Goal: Task Accomplishment & Management: Manage account settings

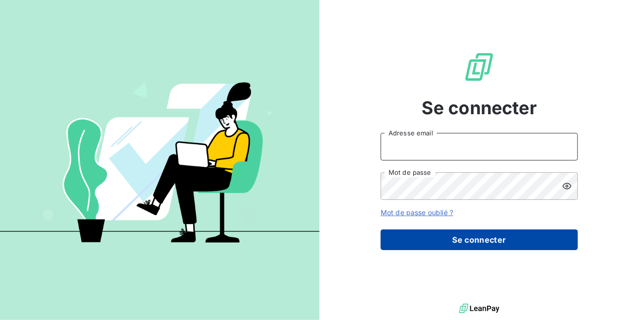
type input "[EMAIL_ADDRESS][DOMAIN_NAME]"
click at [482, 241] on button "Se connecter" at bounding box center [479, 240] width 197 height 21
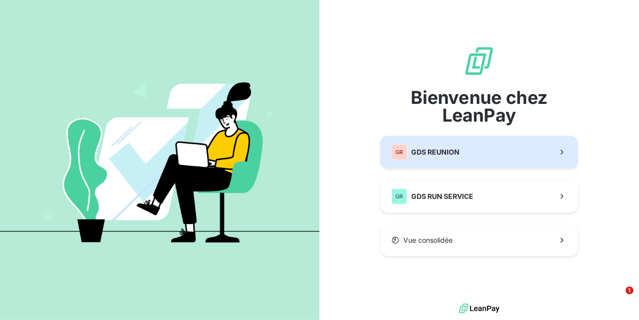
click at [444, 153] on span "GDS REUNION" at bounding box center [435, 152] width 48 height 10
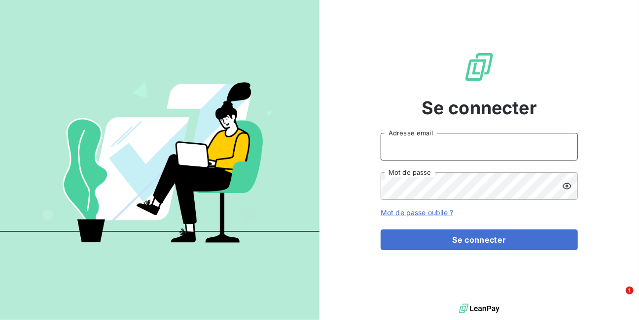
type input "RAF@GDS974.RE"
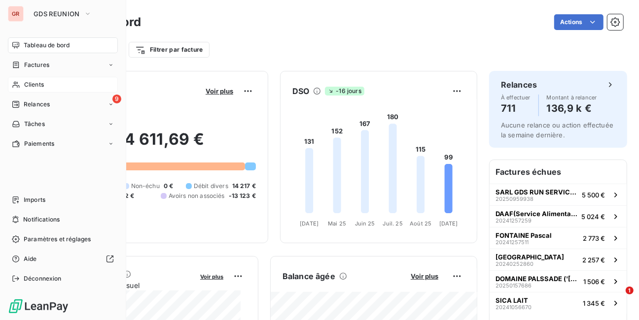
click at [38, 86] on span "Clients" at bounding box center [34, 84] width 20 height 9
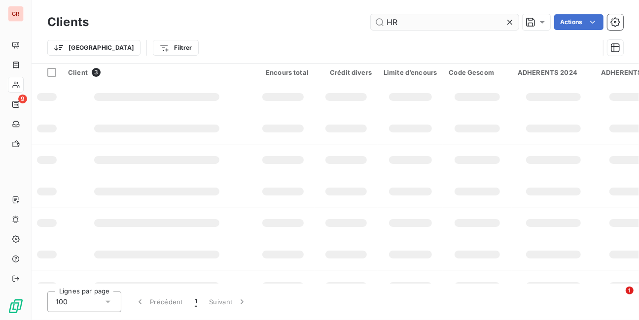
type input "H"
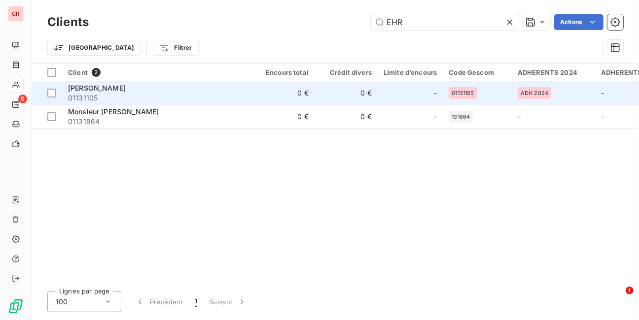
type input "EHR"
click at [90, 88] on span "[PERSON_NAME]" at bounding box center [97, 88] width 58 height 8
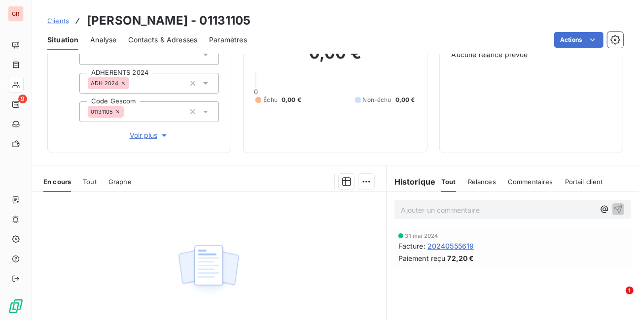
scroll to position [158, 0]
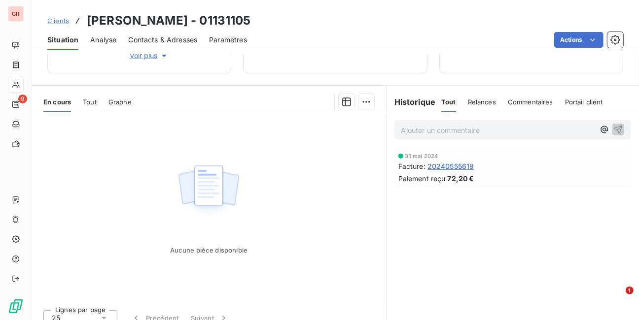
click at [92, 100] on span "Tout" at bounding box center [90, 102] width 14 height 8
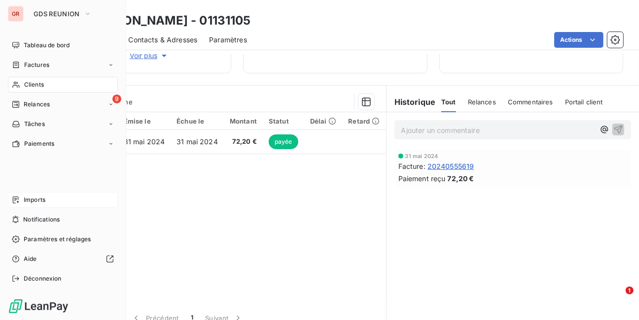
click at [31, 200] on span "Imports" at bounding box center [35, 200] width 22 height 9
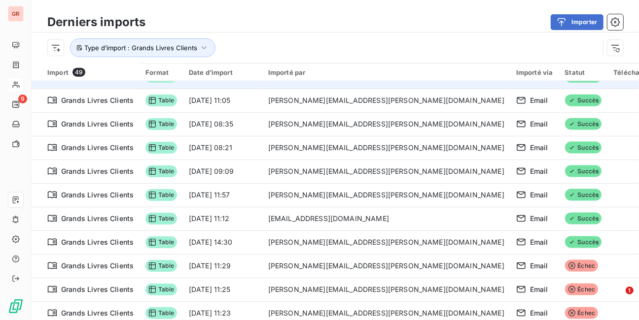
scroll to position [828, 0]
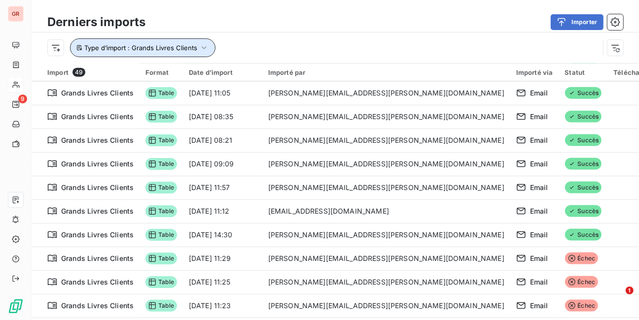
click at [201, 46] on icon "button" at bounding box center [204, 48] width 10 height 10
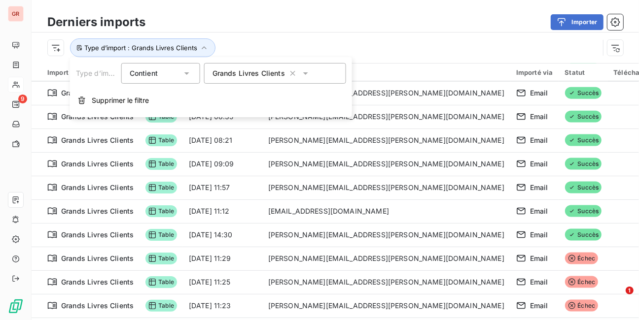
click at [303, 74] on icon at bounding box center [306, 74] width 10 height 10
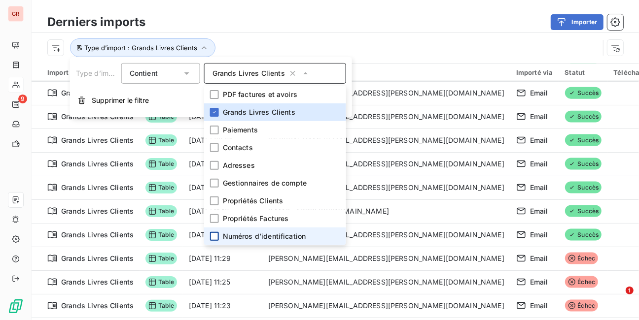
click at [217, 237] on div at bounding box center [214, 236] width 9 height 9
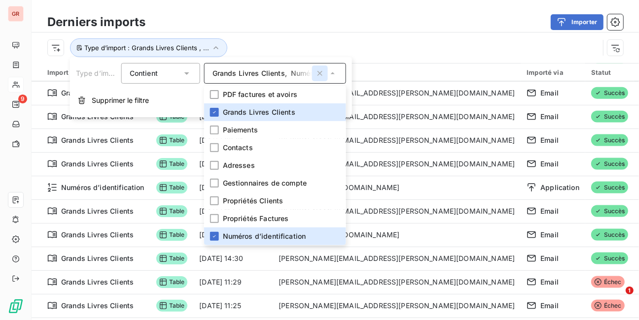
click at [320, 72] on icon "button" at bounding box center [320, 74] width 10 height 10
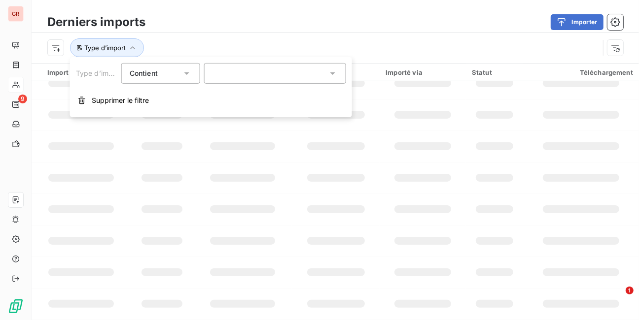
scroll to position [234, 0]
click at [332, 73] on icon at bounding box center [332, 73] width 5 height 2
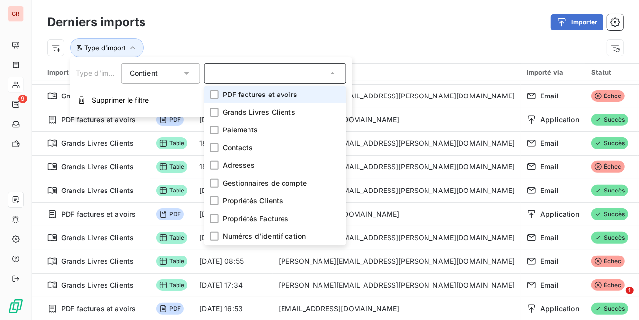
scroll to position [828, 0]
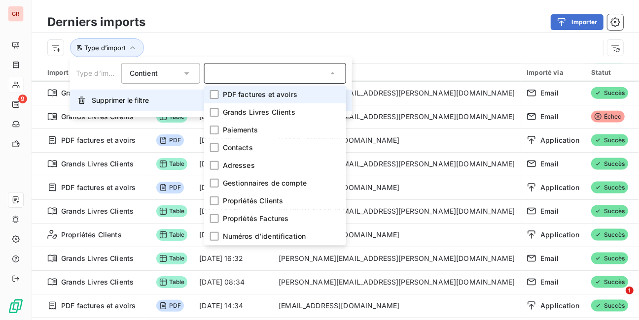
click at [83, 99] on icon "button" at bounding box center [82, 101] width 8 height 8
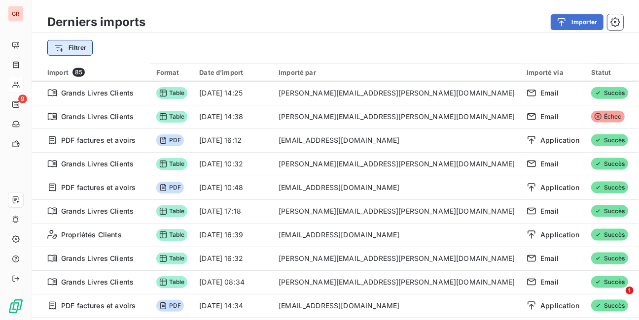
click at [78, 47] on html "GR 9 Derniers imports Importer Filtrer Import 85 Format Date d’import Importé p…" at bounding box center [319, 160] width 639 height 320
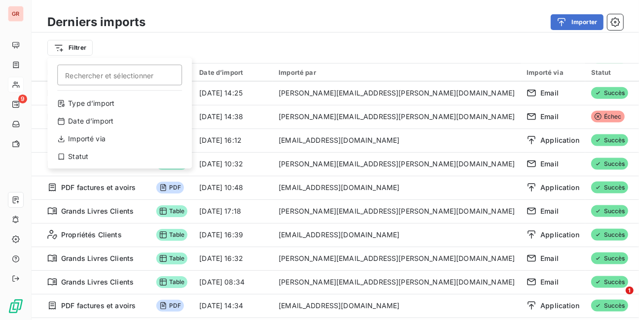
click at [180, 74] on html "GR 9 Derniers imports Importer Filtrer Rechercher et sélectionner Type d’import…" at bounding box center [319, 160] width 639 height 320
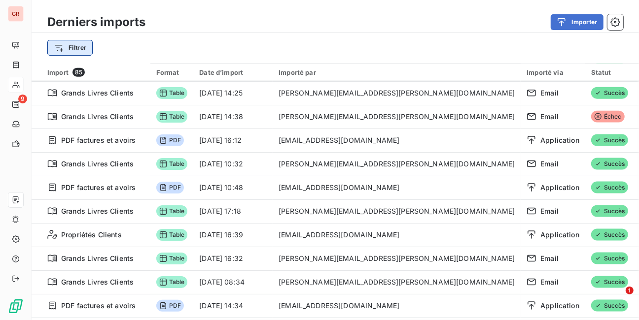
click at [62, 46] on html "GR 9 Derniers imports Importer Filtrer Import 85 Format Date d’import Importé p…" at bounding box center [319, 160] width 639 height 320
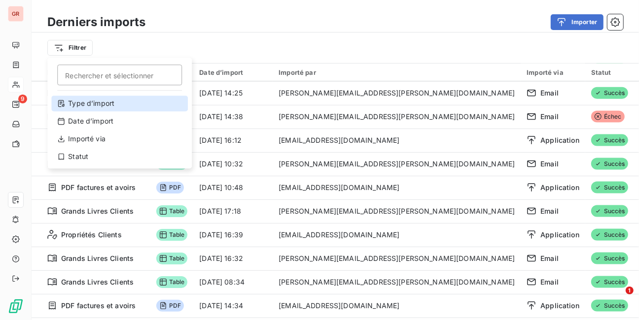
click at [84, 105] on div "Type d’import" at bounding box center [119, 104] width 137 height 16
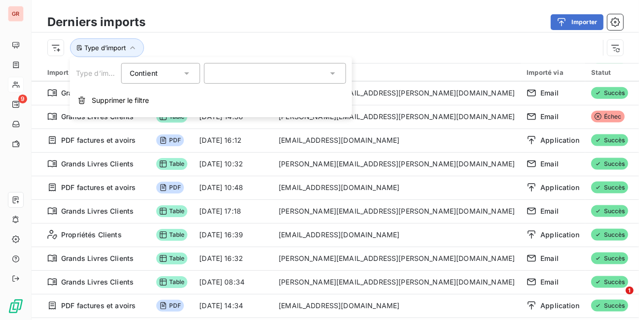
click at [332, 72] on icon at bounding box center [332, 73] width 5 height 2
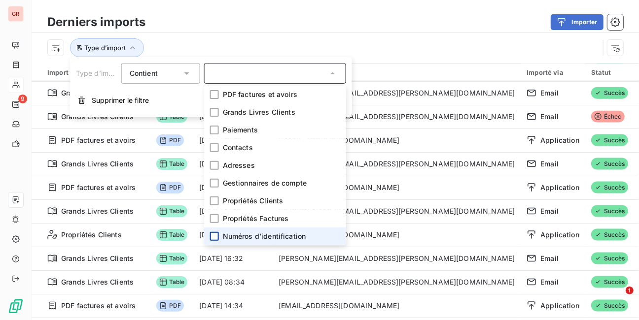
click at [212, 235] on div at bounding box center [214, 236] width 9 height 9
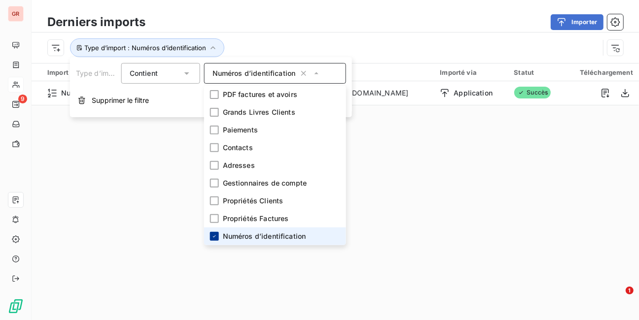
scroll to position [0, 0]
click at [410, 163] on div "Derniers imports Importer Type d’import : Numéros d’identification Import 1 For…" at bounding box center [335, 160] width 607 height 320
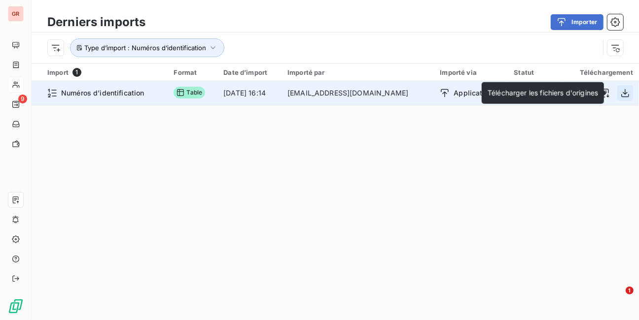
click at [621, 92] on icon "button" at bounding box center [625, 93] width 8 height 8
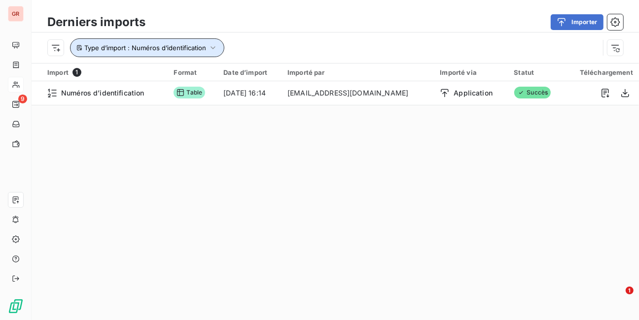
click at [212, 46] on icon "button" at bounding box center [213, 48] width 10 height 10
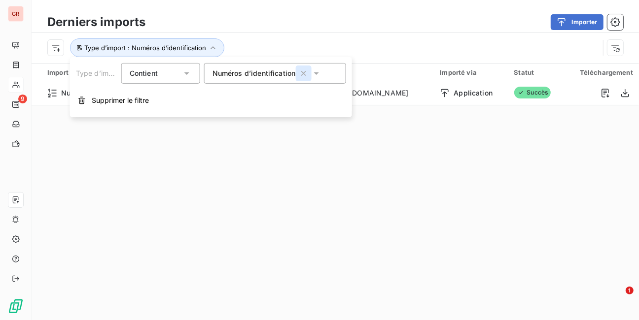
click at [305, 73] on icon "button" at bounding box center [303, 74] width 10 height 10
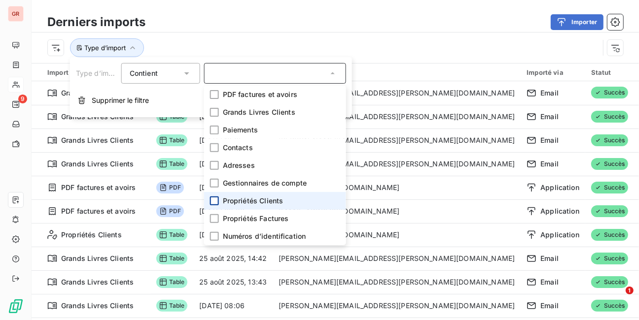
click at [216, 199] on div at bounding box center [214, 201] width 9 height 9
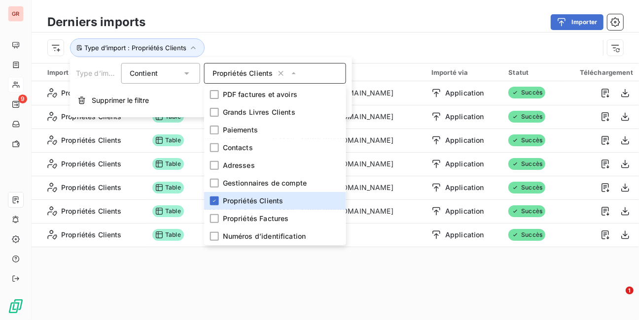
click at [527, 260] on div "Import 7 Format Date d’import Importé par Importé via Statut Téléchargement Pro…" at bounding box center [335, 172] width 607 height 217
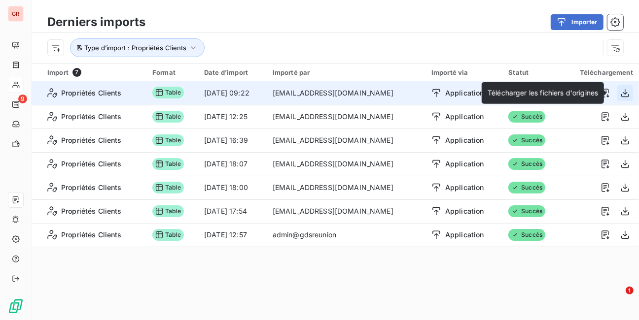
click at [621, 92] on icon "button" at bounding box center [625, 93] width 8 height 8
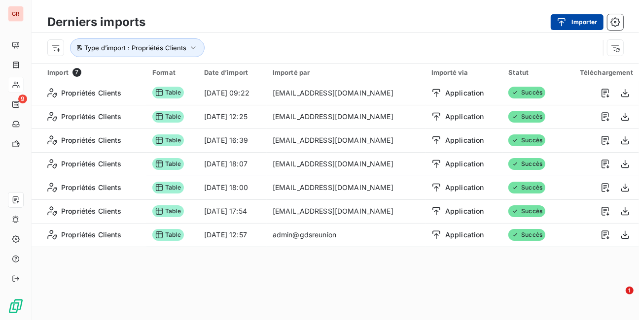
click at [599, 19] on button "Importer" at bounding box center [577, 22] width 53 height 16
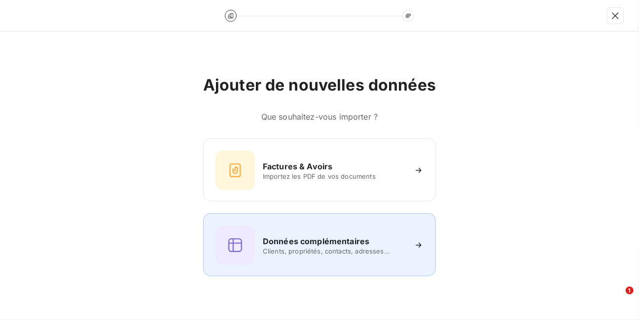
click at [304, 250] on span "Clients, propriétés, contacts, adresses..." at bounding box center [334, 251] width 143 height 8
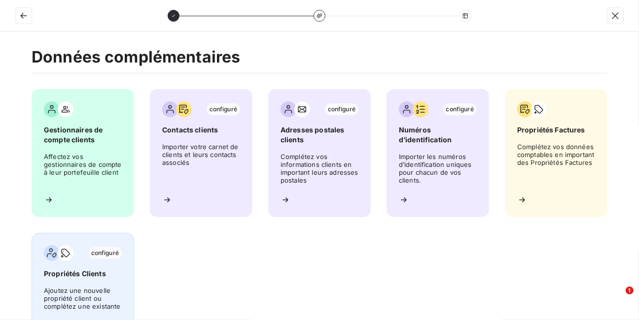
click at [84, 287] on span "Ajoutez une nouvelle propriété client ou complétez une existante" at bounding box center [83, 309] width 78 height 44
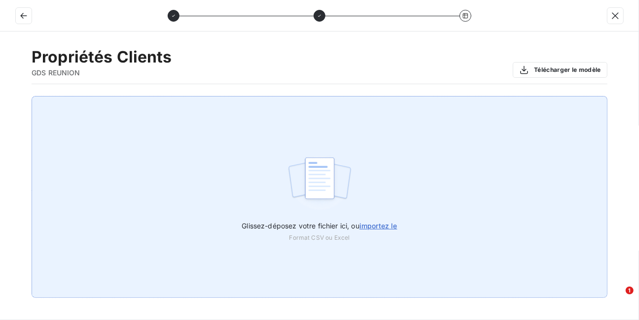
click at [370, 226] on span "importez le" at bounding box center [378, 226] width 38 height 8
click at [0, 97] on input "Glissez-déposez votre fichier ici, ou importez le" at bounding box center [0, 96] width 0 height 0
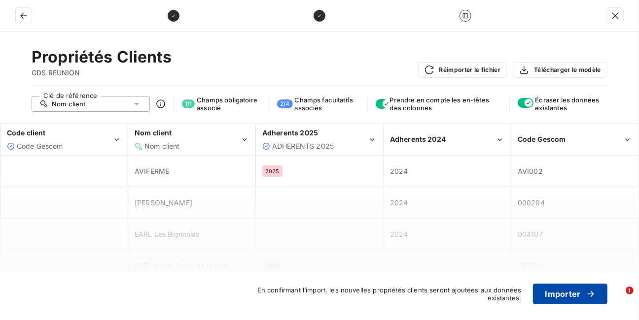
click at [562, 295] on button "Importer" at bounding box center [570, 294] width 74 height 21
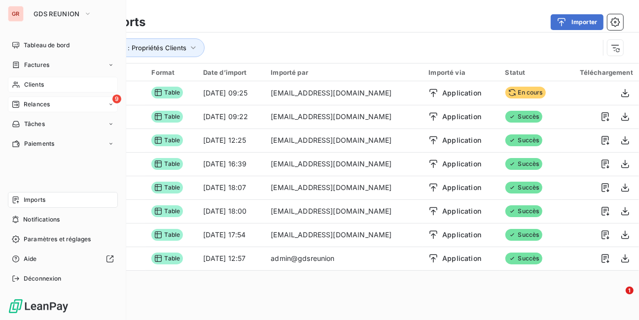
click at [116, 98] on span "9" at bounding box center [116, 99] width 9 height 9
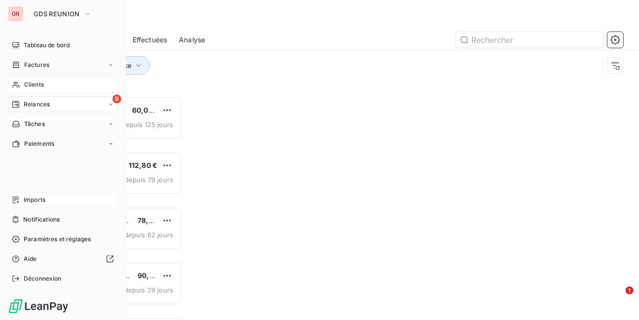
click at [30, 104] on span "Relances" at bounding box center [37, 104] width 26 height 9
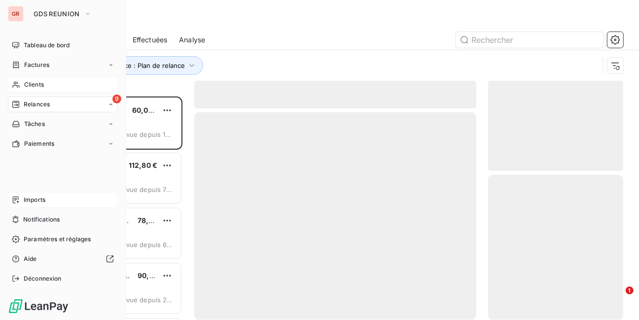
scroll to position [218, 129]
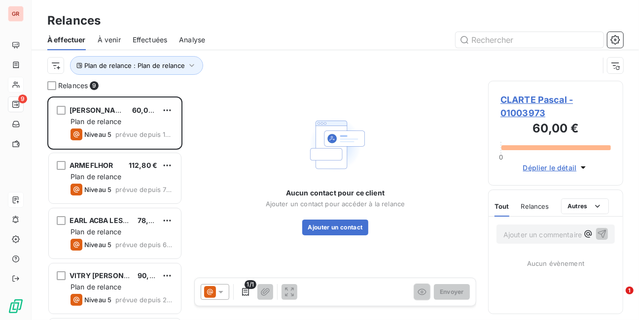
click at [114, 41] on span "À venir" at bounding box center [109, 40] width 23 height 10
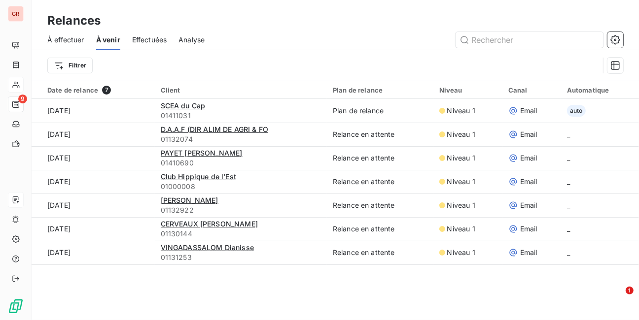
click at [56, 38] on span "À effectuer" at bounding box center [65, 40] width 37 height 10
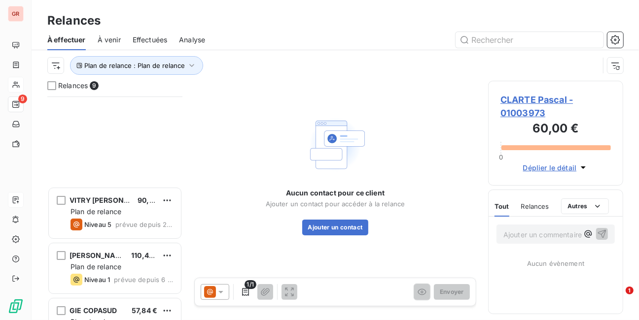
scroll to position [273, 0]
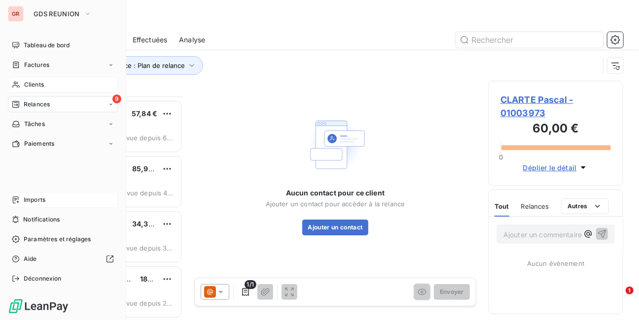
click at [28, 201] on span "Imports" at bounding box center [35, 200] width 22 height 9
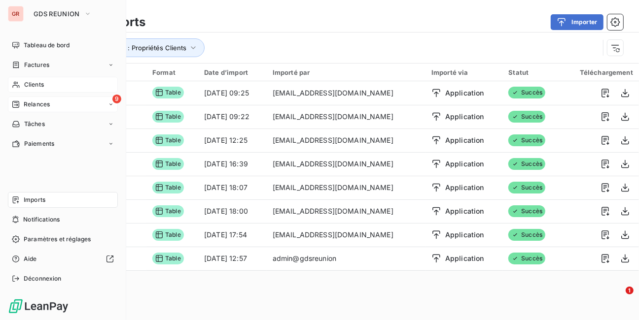
click at [32, 84] on span "Clients" at bounding box center [34, 84] width 20 height 9
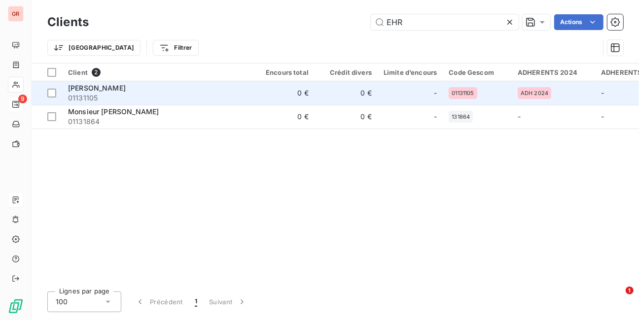
click at [104, 88] on span "[PERSON_NAME]" at bounding box center [97, 88] width 58 height 8
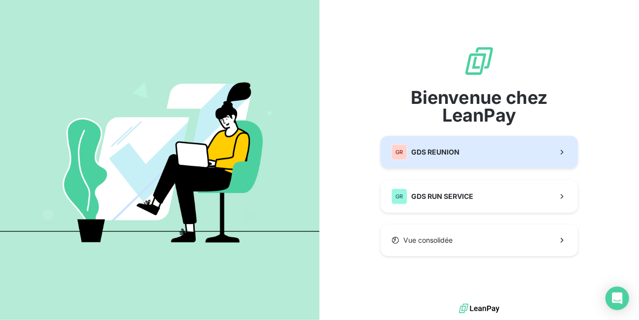
click at [435, 153] on span "GDS REUNION" at bounding box center [435, 152] width 48 height 10
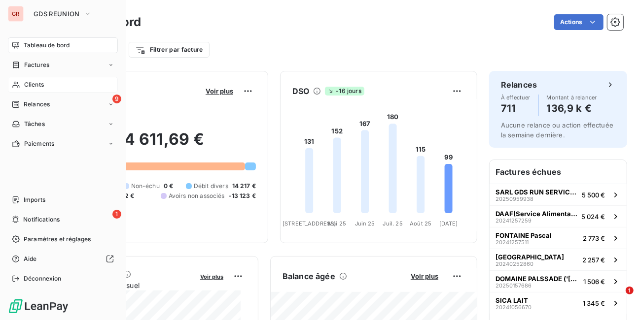
click at [31, 84] on span "Clients" at bounding box center [34, 84] width 20 height 9
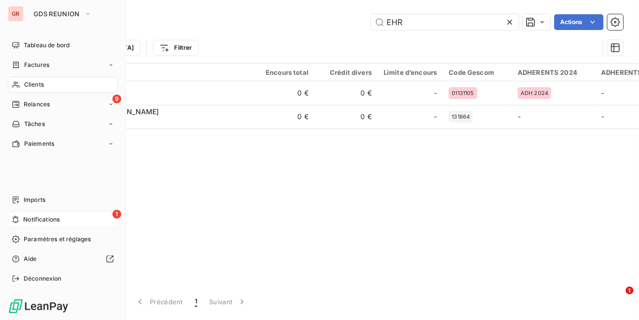
type input "EHR"
click at [115, 216] on span "1" at bounding box center [116, 214] width 9 height 9
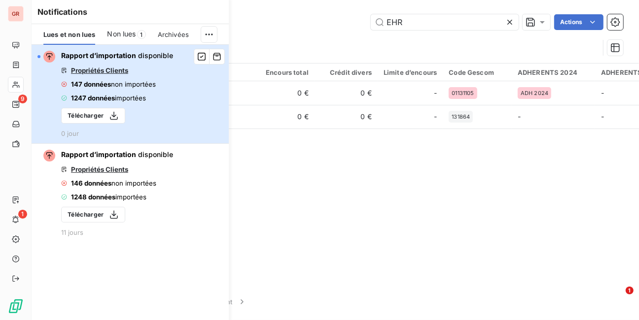
click at [91, 83] on span "147 données" at bounding box center [91, 84] width 40 height 8
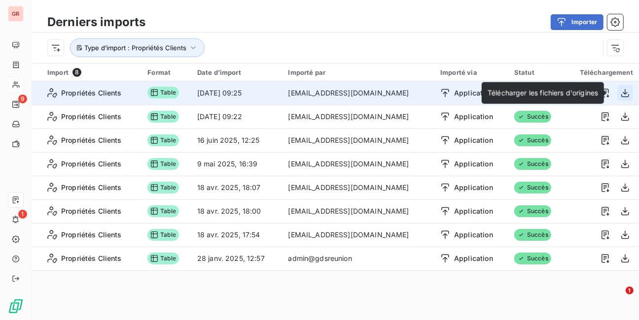
click at [621, 91] on icon "button" at bounding box center [625, 93] width 10 height 10
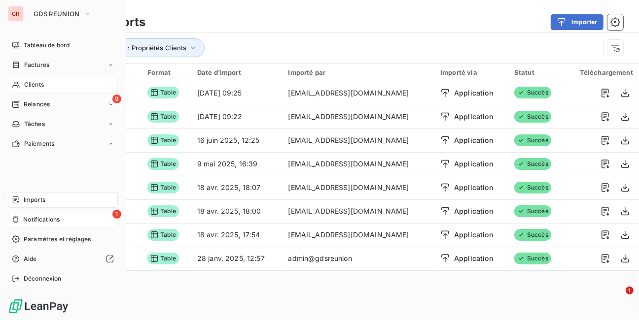
click at [115, 215] on span "1" at bounding box center [116, 214] width 9 height 9
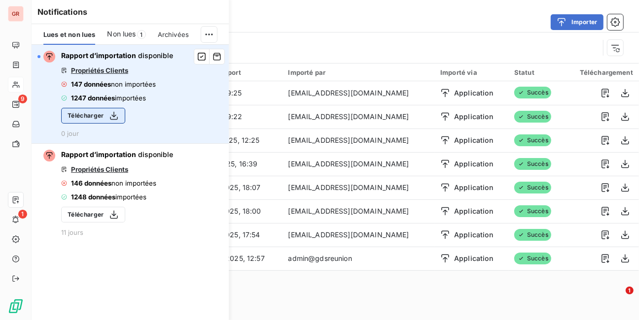
click at [109, 116] on icon "button" at bounding box center [114, 116] width 10 height 10
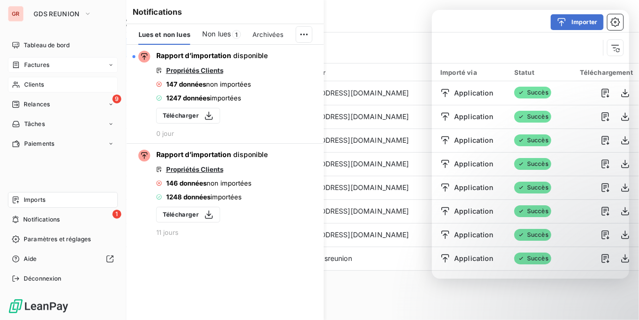
click at [35, 66] on span "Factures" at bounding box center [36, 65] width 25 height 9
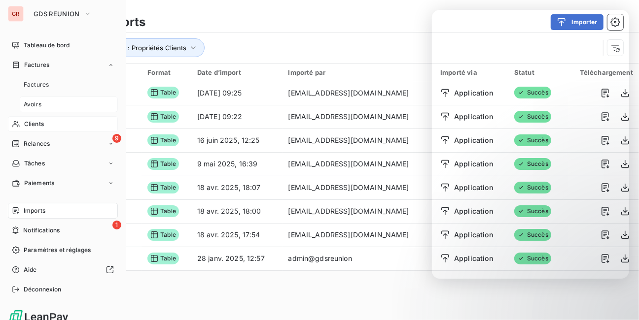
click at [38, 105] on span "Avoirs" at bounding box center [33, 104] width 18 height 9
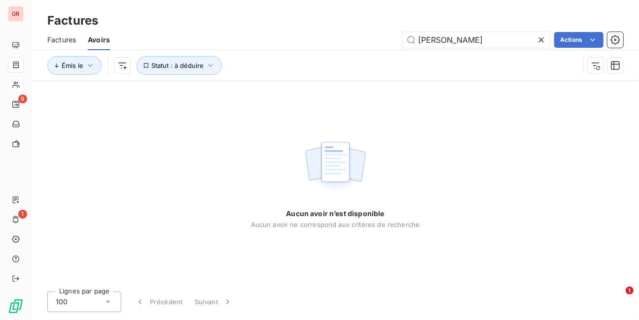
click at [541, 41] on icon at bounding box center [541, 40] width 10 height 10
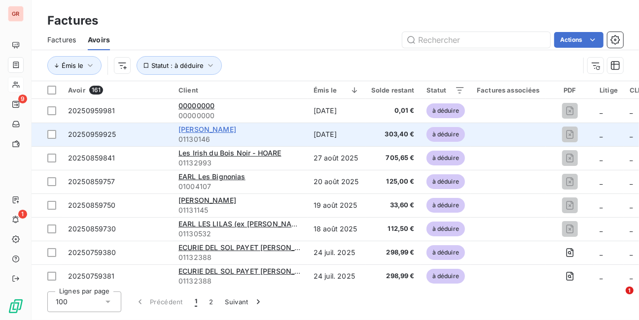
click at [211, 131] on span "[PERSON_NAME]" at bounding box center [207, 129] width 58 height 8
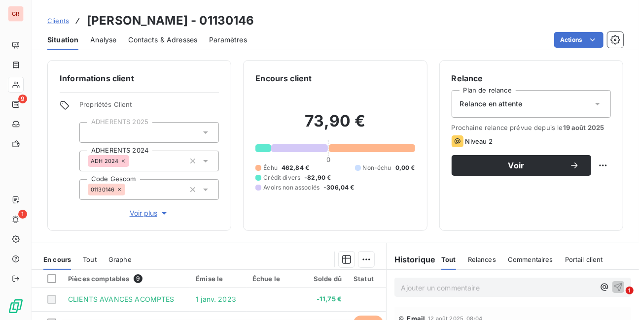
click at [517, 257] on span "Commentaires" at bounding box center [530, 260] width 45 height 8
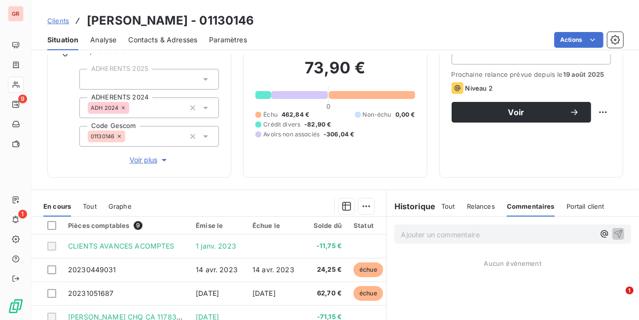
scroll to position [118, 0]
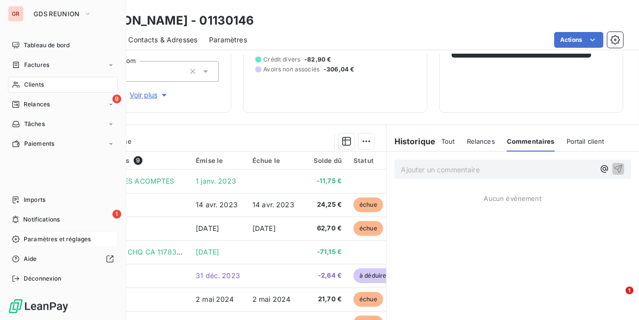
click at [46, 241] on span "Paramètres et réglages" at bounding box center [57, 239] width 67 height 9
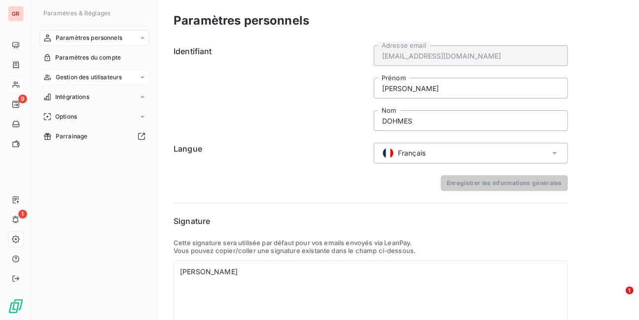
click at [110, 74] on span "Gestion des utilisateurs" at bounding box center [89, 77] width 67 height 9
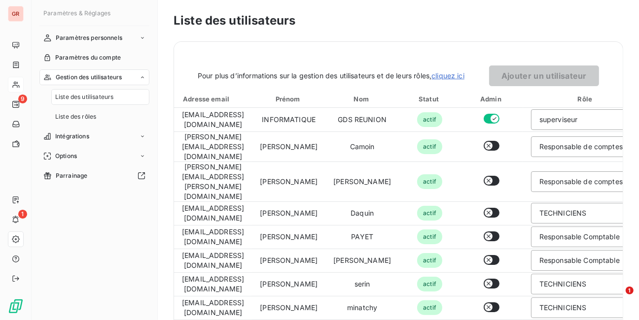
click at [92, 96] on span "Liste des utilisateurs" at bounding box center [84, 97] width 58 height 9
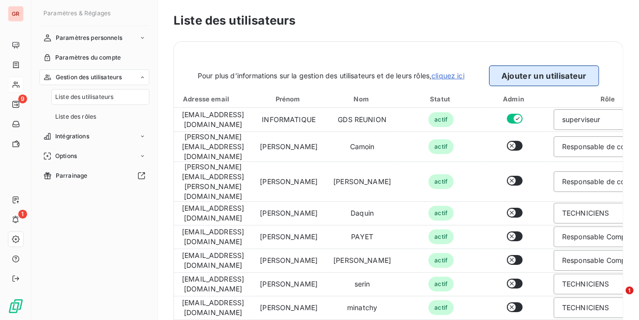
click at [517, 73] on button "Ajouter un utilisateur" at bounding box center [544, 76] width 110 height 21
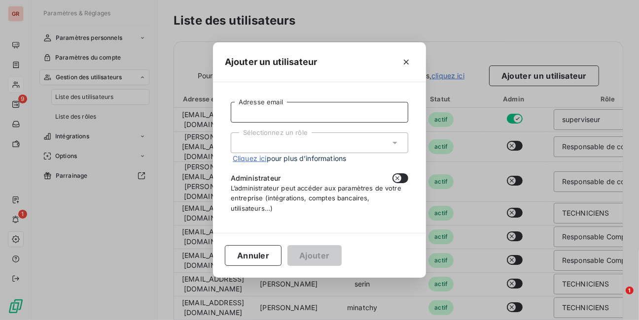
click at [301, 110] on input "Adresse email" at bounding box center [319, 112] width 177 height 21
type input "J"
type input "[EMAIL_ADDRESS][DOMAIN_NAME]"
click at [290, 144] on div "Sélectionnez un rôle" at bounding box center [319, 143] width 177 height 21
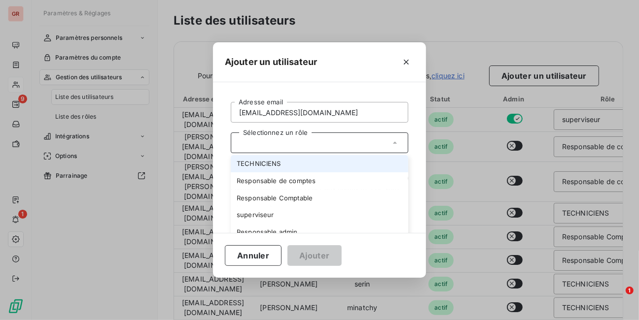
click at [264, 162] on li "TECHNICIENS" at bounding box center [319, 163] width 177 height 17
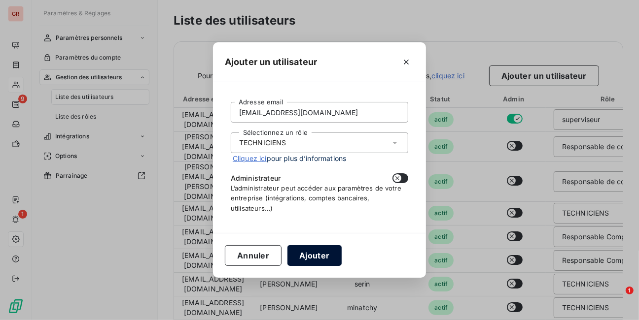
click at [314, 255] on button "Ajouter" at bounding box center [314, 256] width 54 height 21
